Goal: Transaction & Acquisition: Book appointment/travel/reservation

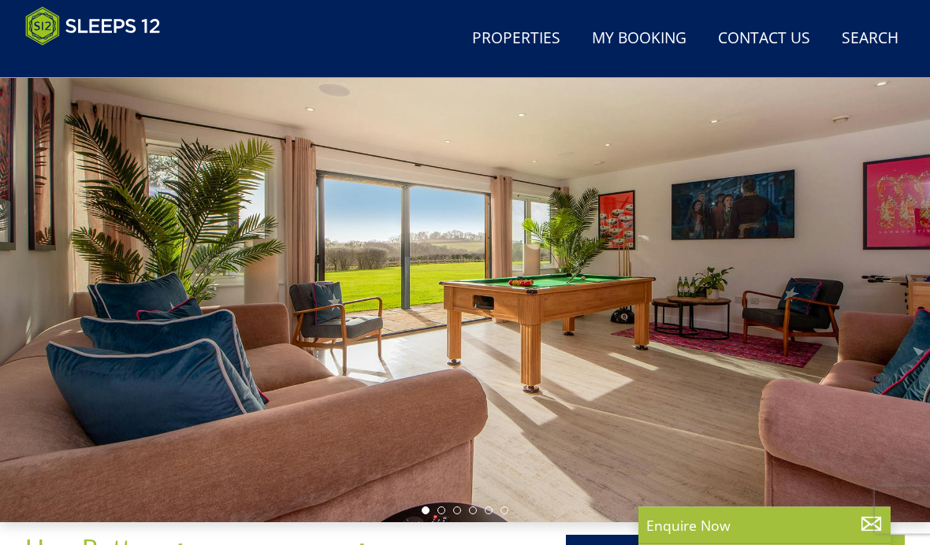
scroll to position [111, 0]
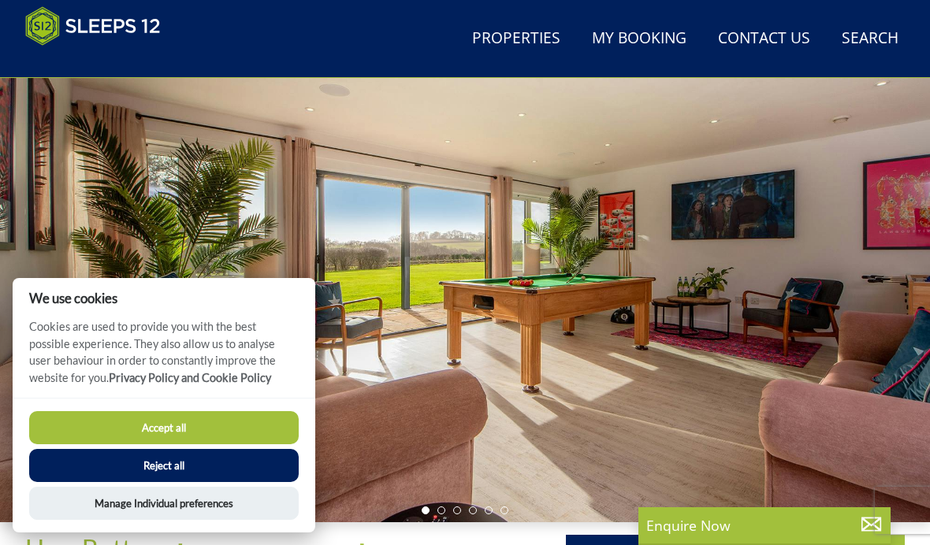
click at [261, 444] on button "Accept all" at bounding box center [163, 427] width 269 height 33
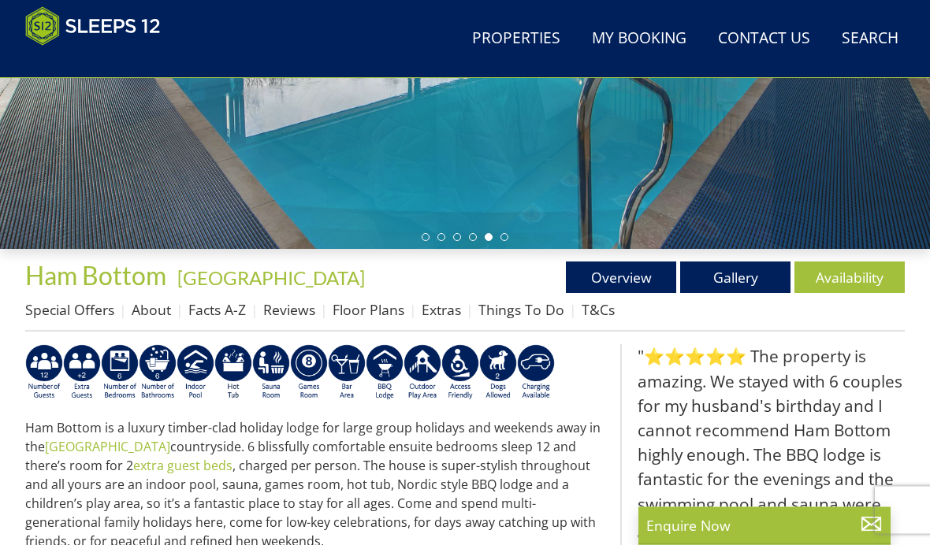
scroll to position [366, 0]
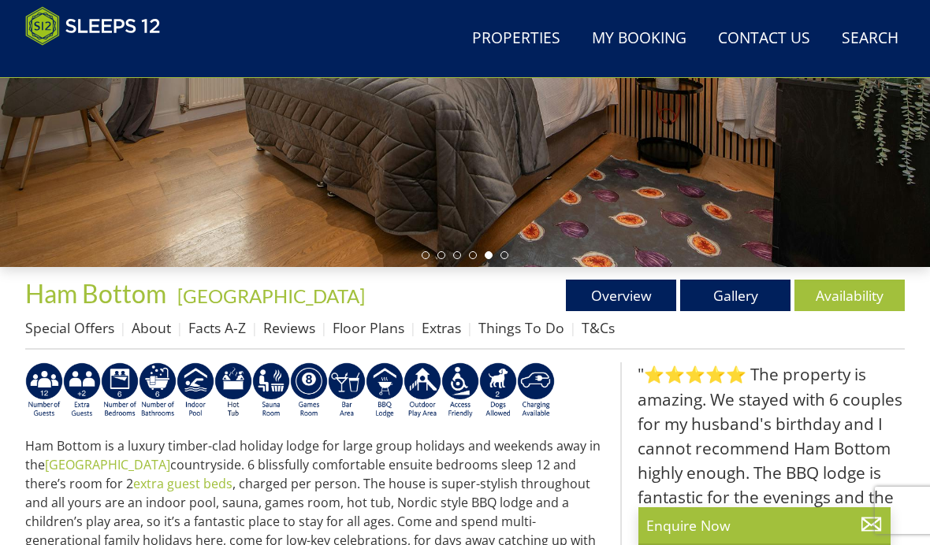
click at [736, 297] on link "Gallery" at bounding box center [735, 296] width 110 height 32
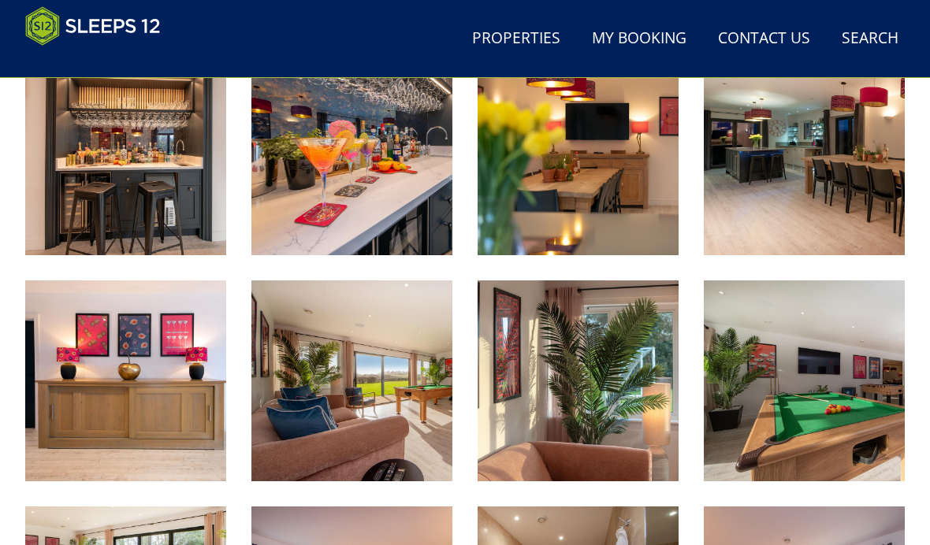
scroll to position [1132, 0]
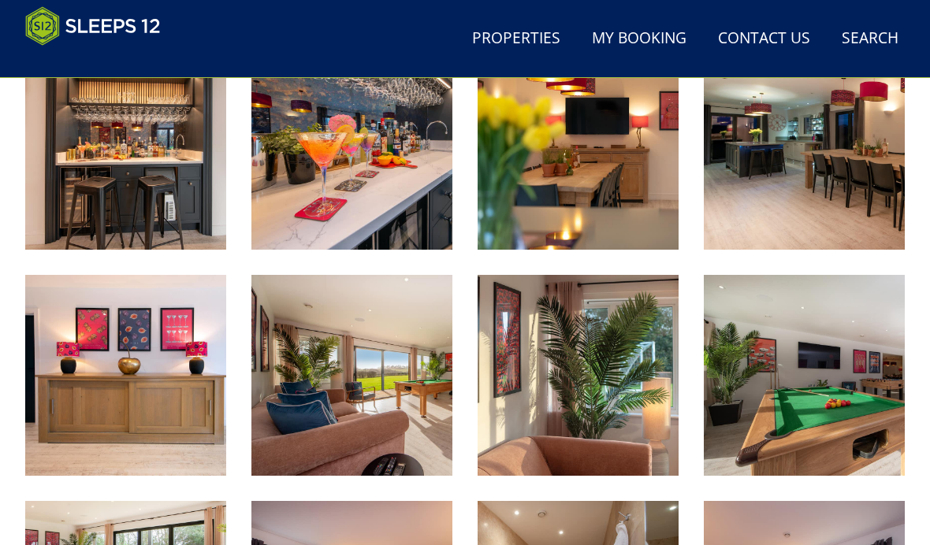
click at [144, 204] on img at bounding box center [125, 149] width 201 height 201
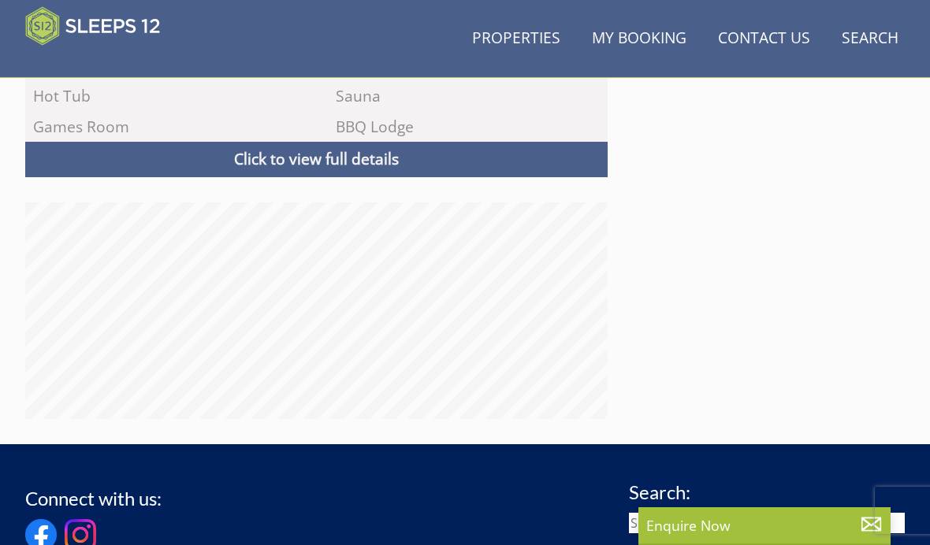
scroll to position [366, 0]
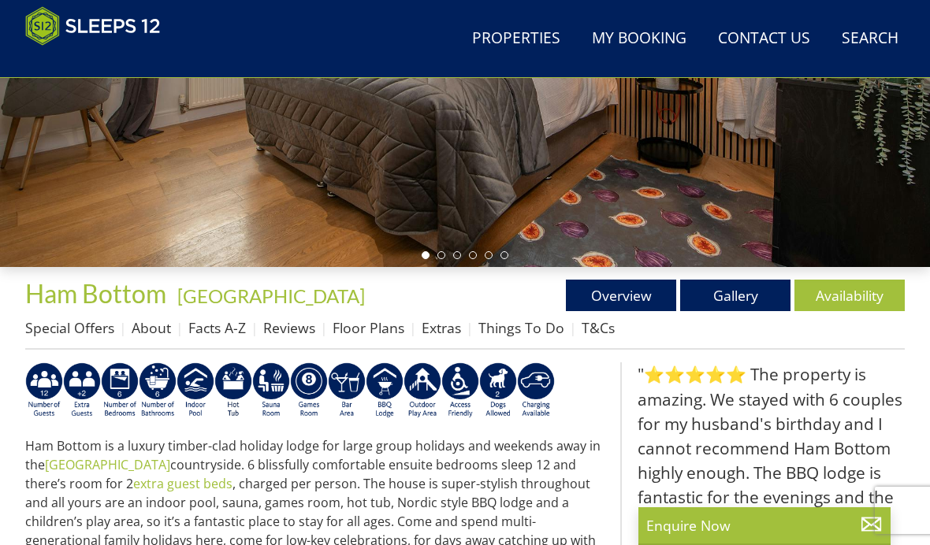
click at [736, 299] on link "Gallery" at bounding box center [735, 296] width 110 height 32
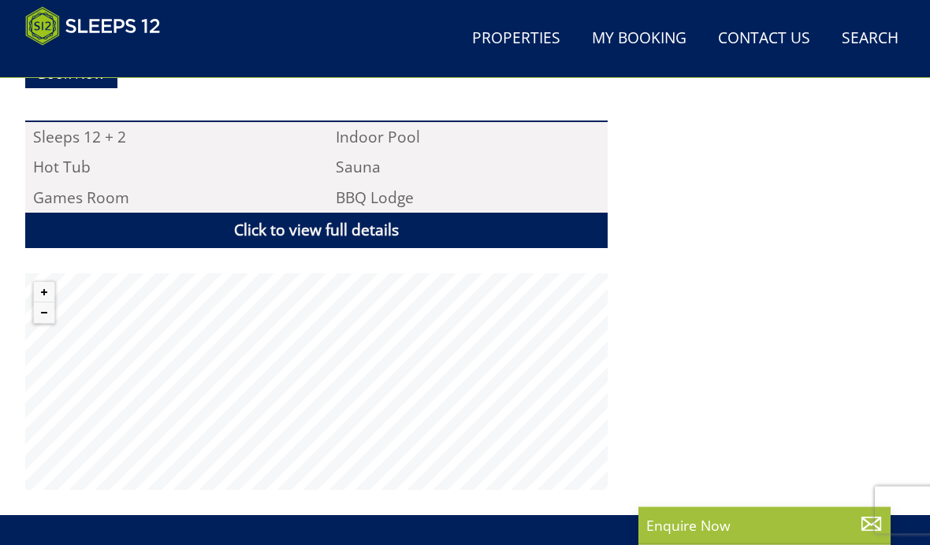
scroll to position [1062, 0]
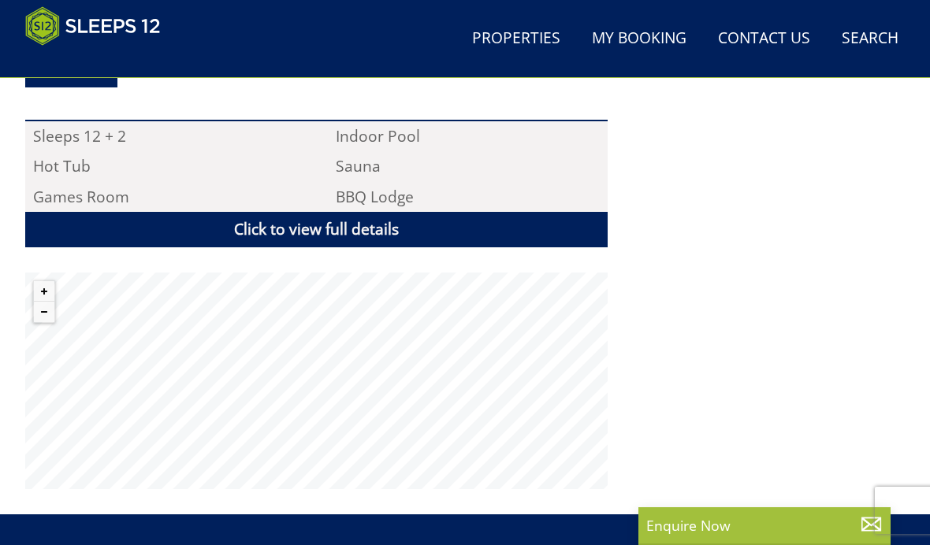
click at [422, 212] on link "Click to view full details" at bounding box center [316, 229] width 582 height 35
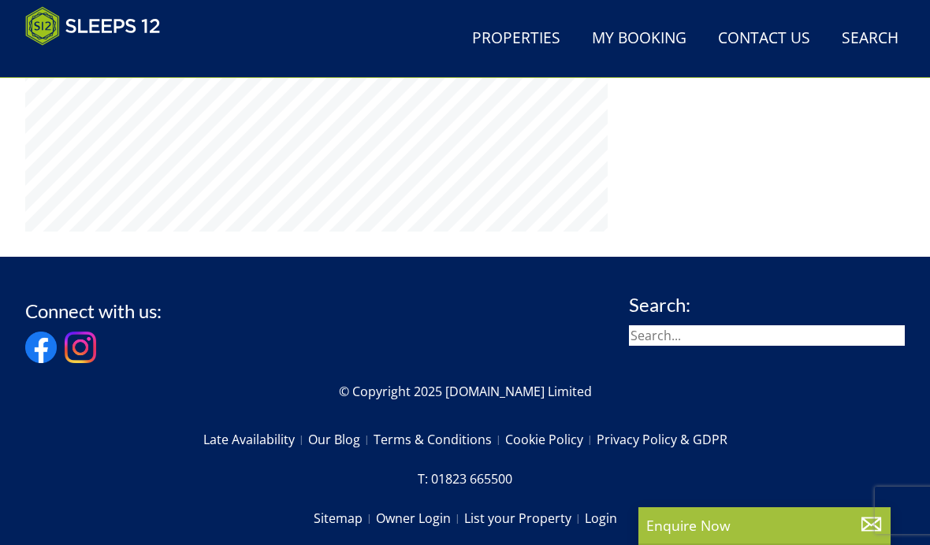
scroll to position [2681, 0]
